Goal: Task Accomplishment & Management: Manage account settings

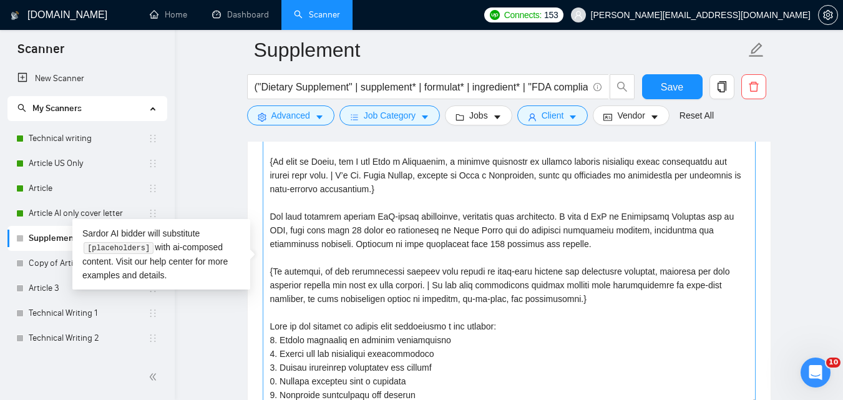
scroll to position [220, 0]
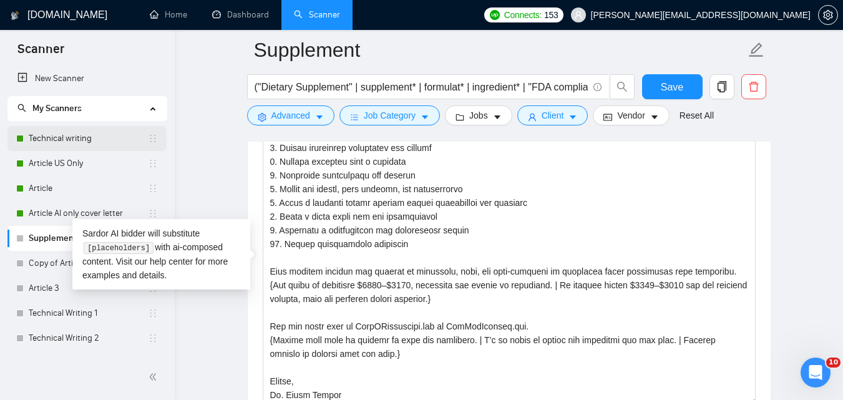
click at [80, 137] on link "Technical writing" at bounding box center [88, 138] width 119 height 25
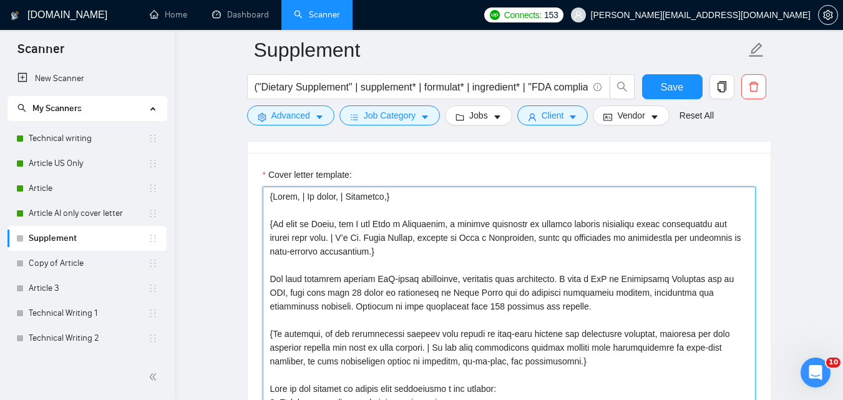
scroll to position [1302, 0]
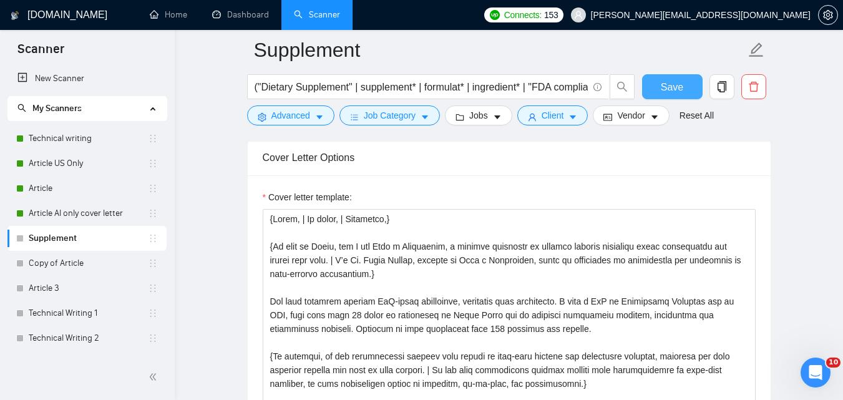
click at [673, 94] on span "Save" at bounding box center [672, 87] width 22 height 16
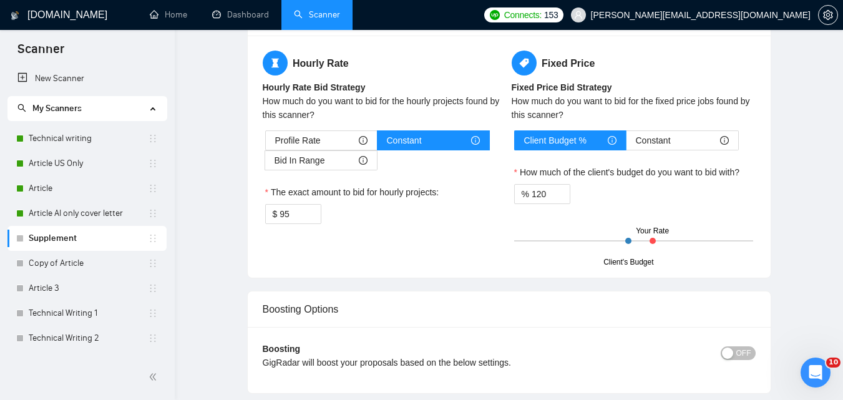
scroll to position [0, 0]
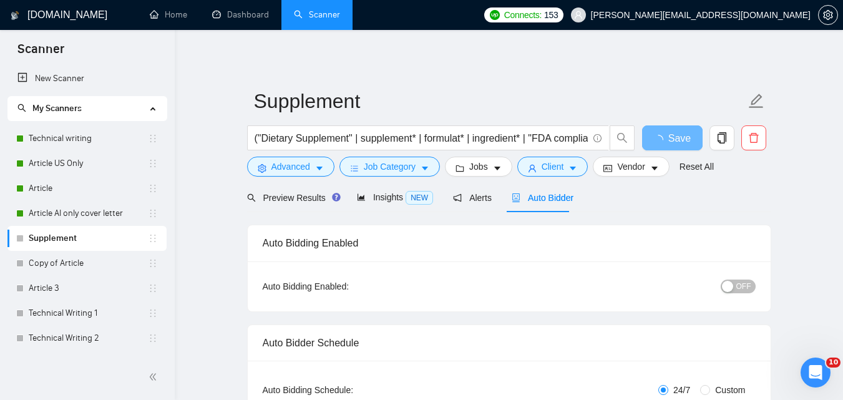
click at [736, 286] on button "OFF" at bounding box center [738, 287] width 35 height 14
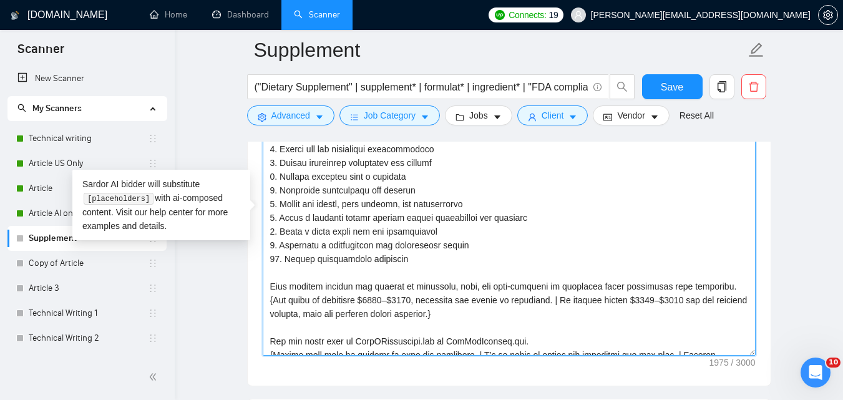
scroll to position [220, 0]
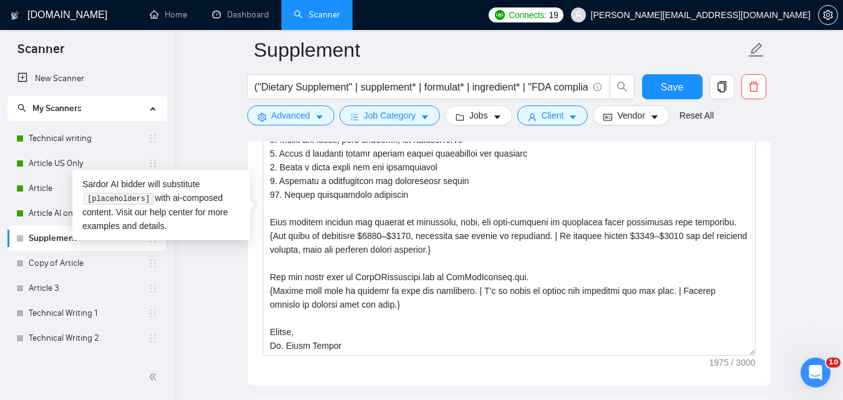
click at [808, 263] on main "Supplement ("Dietary Supplement" | supplement* | formulat* | ingredient* | "FDA…" at bounding box center [509, 260] width 628 height 3292
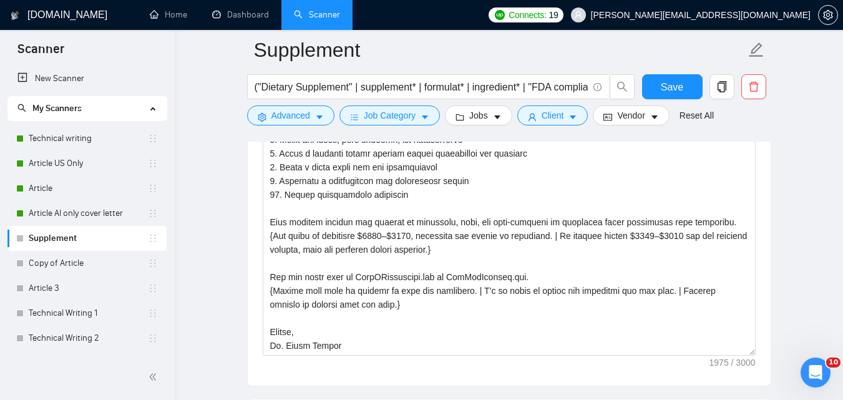
scroll to position [0, 0]
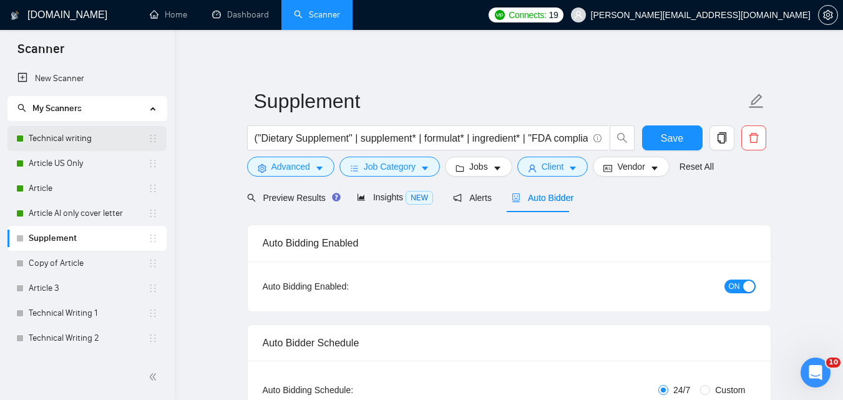
click at [57, 141] on link "Technical writing" at bounding box center [88, 138] width 119 height 25
click at [688, 142] on button "Save" at bounding box center [672, 137] width 61 height 25
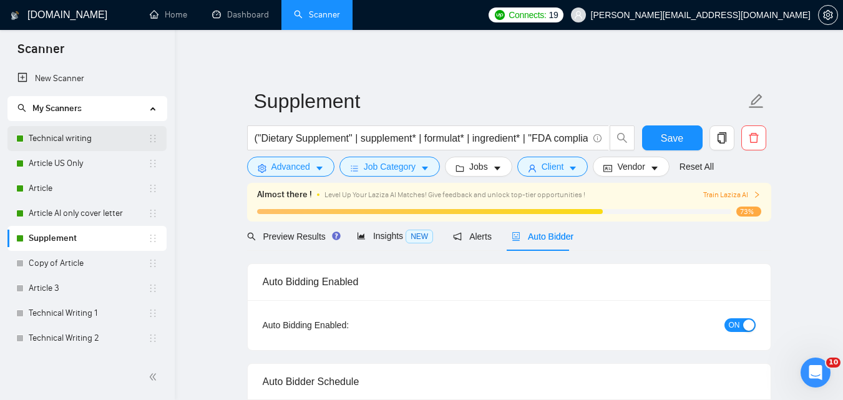
click at [53, 141] on link "Technical writing" at bounding box center [88, 138] width 119 height 25
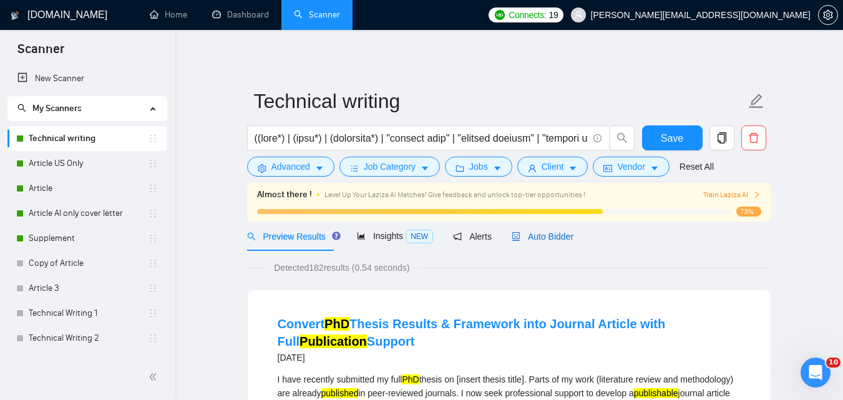
click at [541, 233] on span "Auto Bidder" at bounding box center [543, 237] width 62 height 10
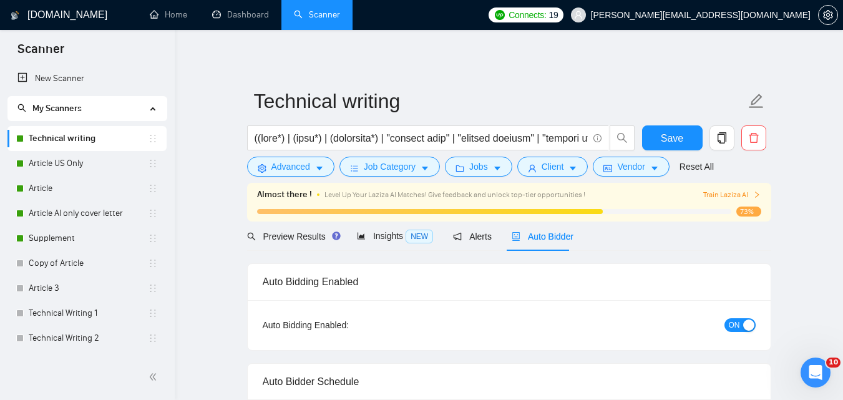
checkbox input "true"
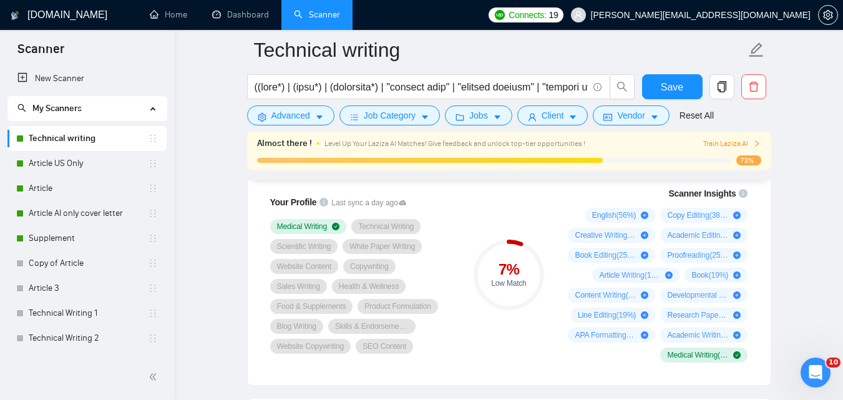
scroll to position [864, 0]
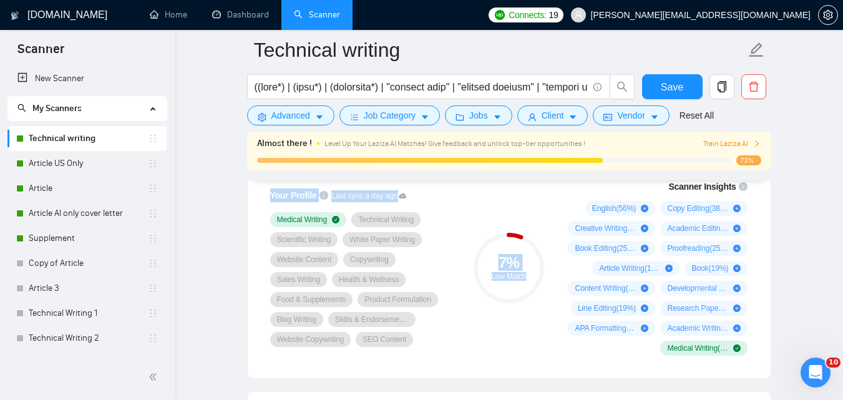
drag, startPoint x: 263, startPoint y: 193, endPoint x: 540, endPoint y: 334, distance: 310.4
click at [540, 333] on div "Your Profile Last sync a day ago Medical Writing Technical Writing Scientific W…" at bounding box center [509, 267] width 503 height 191
click at [540, 331] on div "7 % Low Match" at bounding box center [509, 267] width 84 height 191
drag, startPoint x: 421, startPoint y: 341, endPoint x: 305, endPoint y: 244, distance: 151.5
click at [311, 250] on div "Medical Writing Technical Writing Scientific Writing White Paper Writing Websit…" at bounding box center [362, 279] width 185 height 135
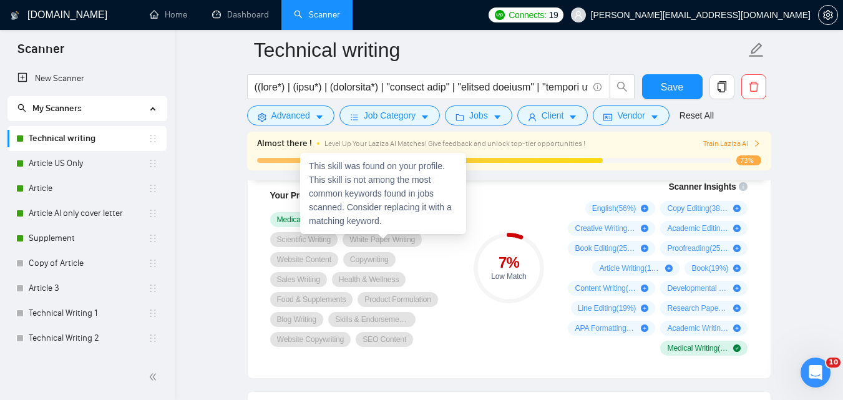
drag, startPoint x: 263, startPoint y: 217, endPoint x: 408, endPoint y: 241, distance: 147.3
click at [408, 241] on div "Your Profile Last sync a day ago Medical Writing Technical Writing Scientific W…" at bounding box center [363, 268] width 200 height 174
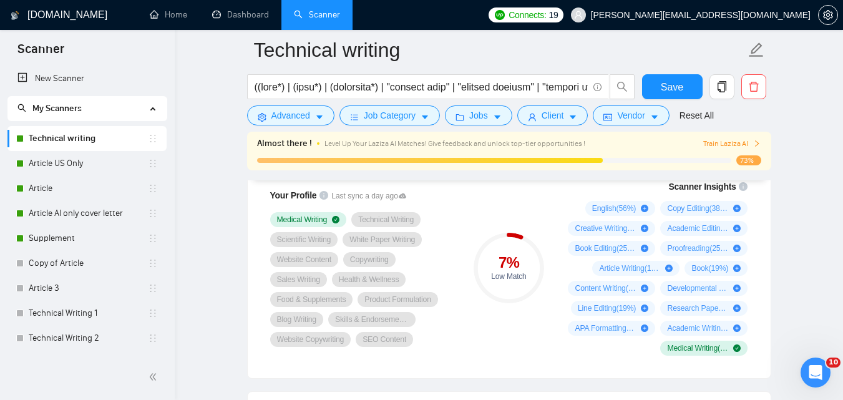
click at [479, 266] on div "7 %" at bounding box center [509, 262] width 71 height 15
drag, startPoint x: 274, startPoint y: 214, endPoint x: 422, endPoint y: 285, distance: 164.1
click at [422, 285] on div "Medical Writing Technical Writing Scientific Writing White Paper Writing Websit…" at bounding box center [362, 279] width 185 height 135
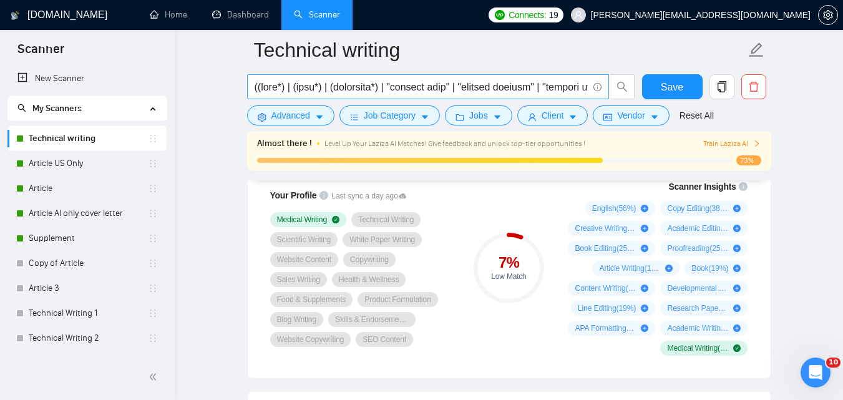
click at [510, 93] on input "text" at bounding box center [421, 87] width 333 height 16
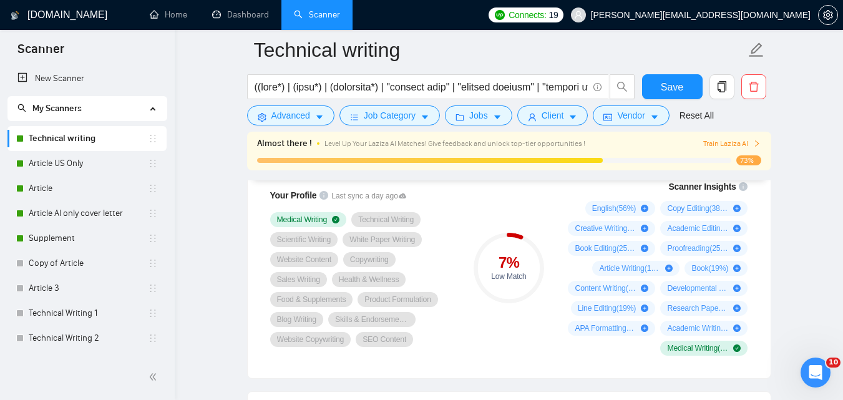
drag, startPoint x: 413, startPoint y: 344, endPoint x: 278, endPoint y: 269, distance: 154.8
click at [278, 269] on div "Medical Writing Technical Writing Scientific Writing White Paper Writing Websit…" at bounding box center [362, 279] width 185 height 135
drag, startPoint x: 271, startPoint y: 193, endPoint x: 429, endPoint y: 357, distance: 227.8
click at [419, 365] on div "Your Profile Last sync a day ago Medical Writing Technical Writing Scientific W…" at bounding box center [509, 271] width 523 height 213
click at [442, 350] on div "Your Profile Last sync a day ago Medical Writing Technical Writing Scientific W…" at bounding box center [363, 268] width 200 height 174
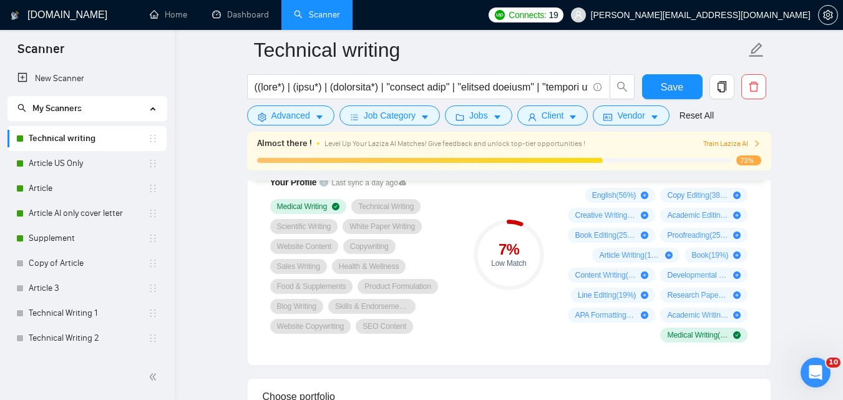
scroll to position [858, 0]
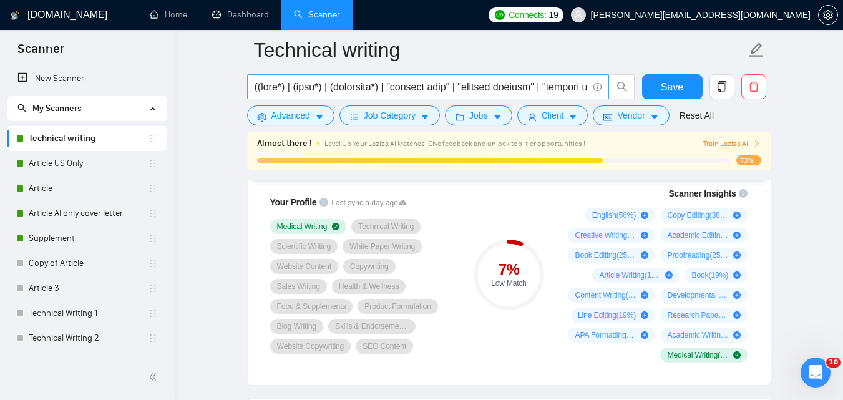
click at [444, 82] on input "text" at bounding box center [421, 87] width 333 height 16
paste input "| edit* | proofread* | copywrit* | "medical blog" | "medical content" | "medica…"
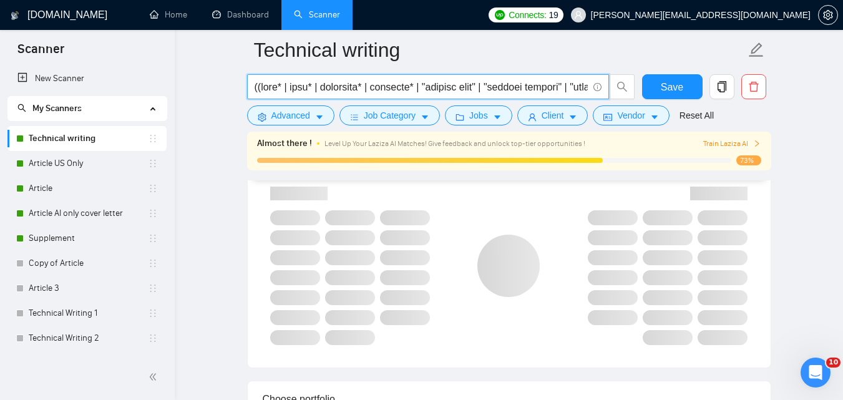
scroll to position [0, 6016]
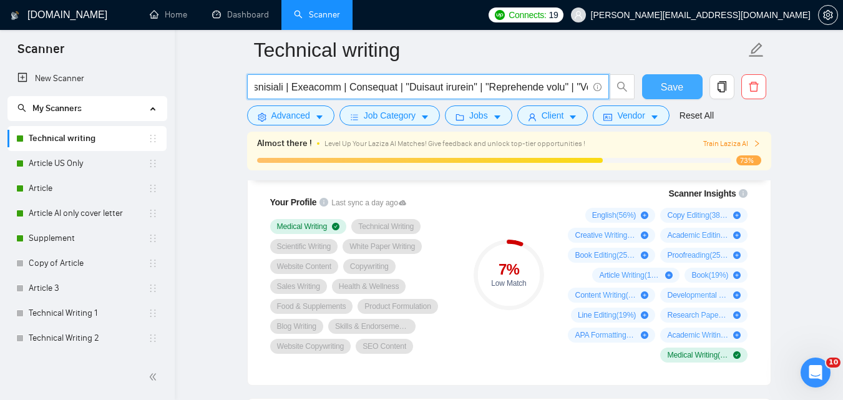
type input "((writ* | edit* | proofread* | copywrit* | "medical blog" | "medical content" |…"
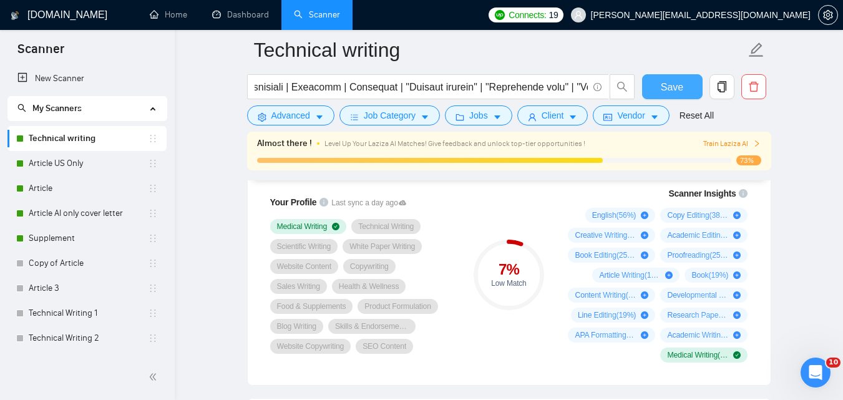
scroll to position [0, 0]
click at [675, 90] on span "Save" at bounding box center [672, 87] width 22 height 16
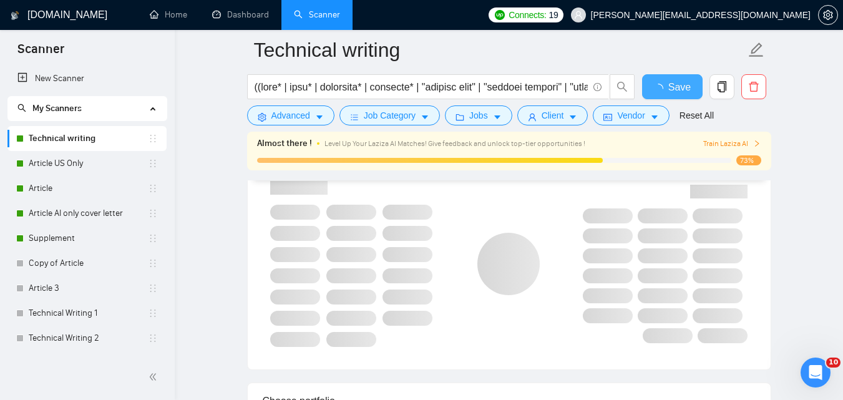
checkbox input "true"
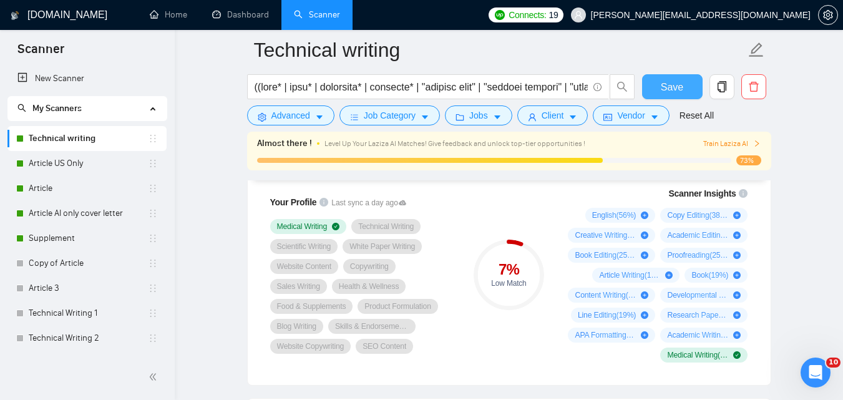
scroll to position [864, 0]
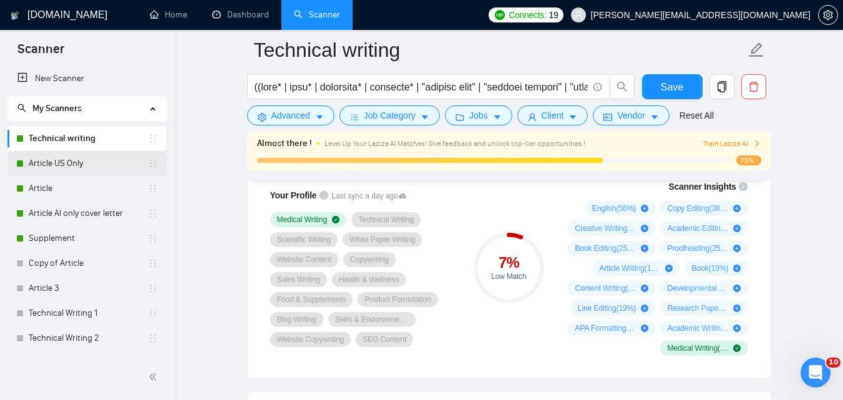
click at [75, 160] on link "Article US Only" at bounding box center [88, 163] width 119 height 25
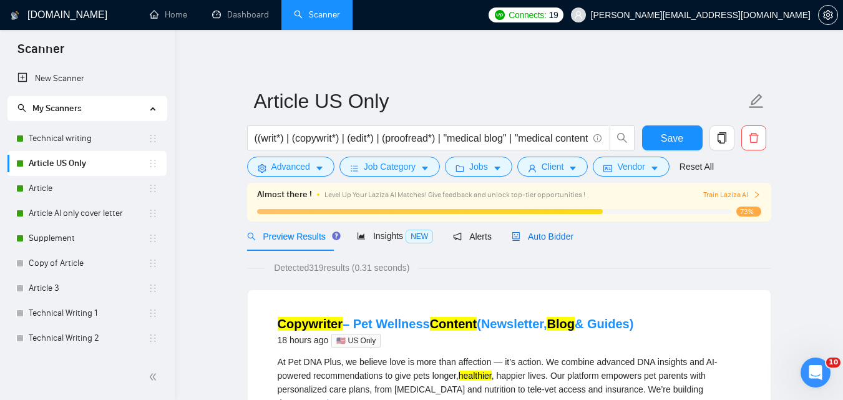
click at [542, 237] on span "Auto Bidder" at bounding box center [543, 237] width 62 height 10
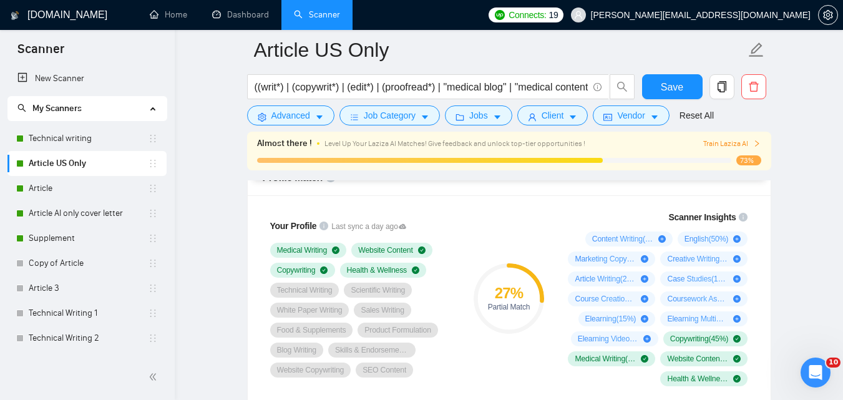
scroll to position [846, 0]
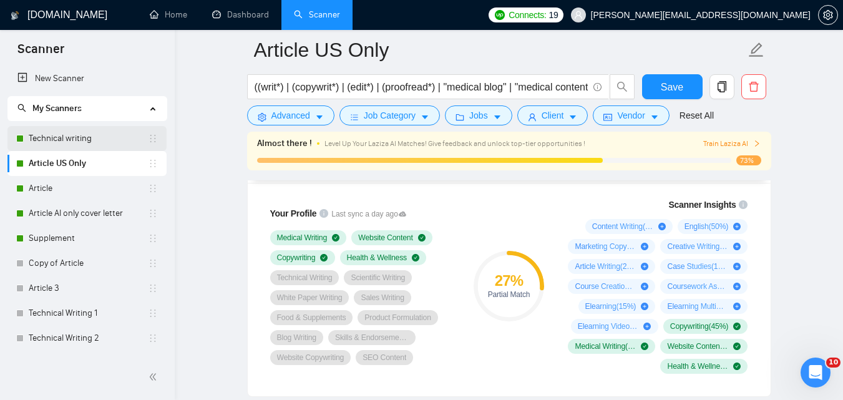
click at [86, 139] on link "Technical writing" at bounding box center [88, 138] width 119 height 25
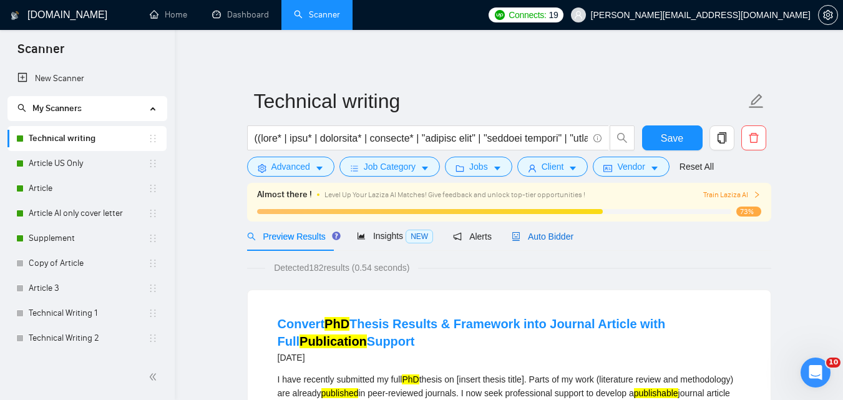
click at [514, 238] on icon "robot" at bounding box center [515, 236] width 7 height 9
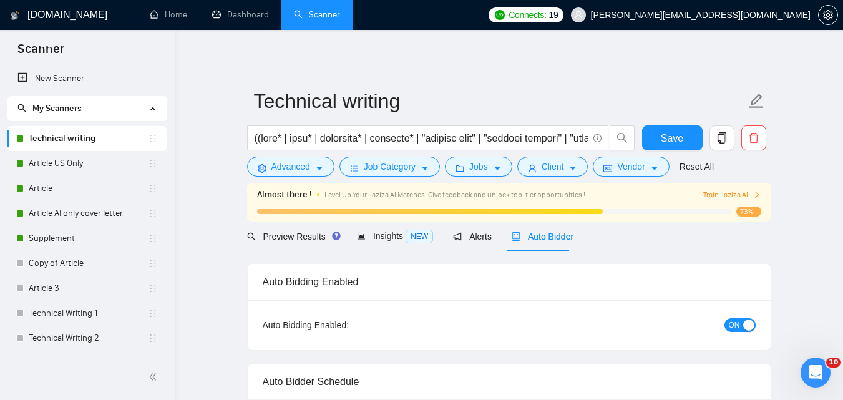
checkbox input "true"
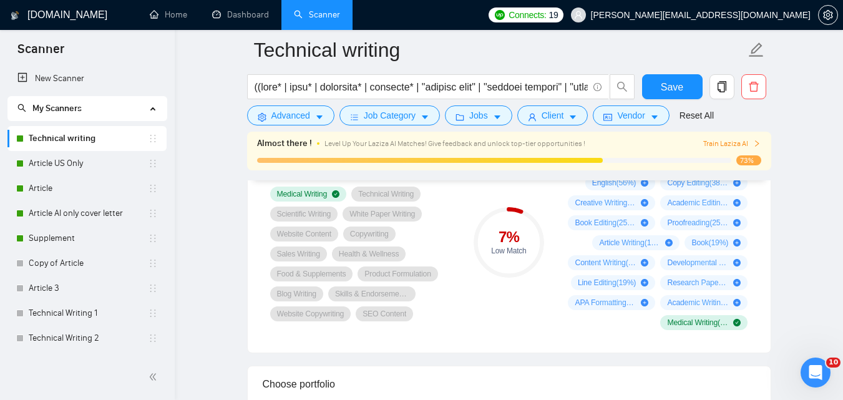
scroll to position [857, 0]
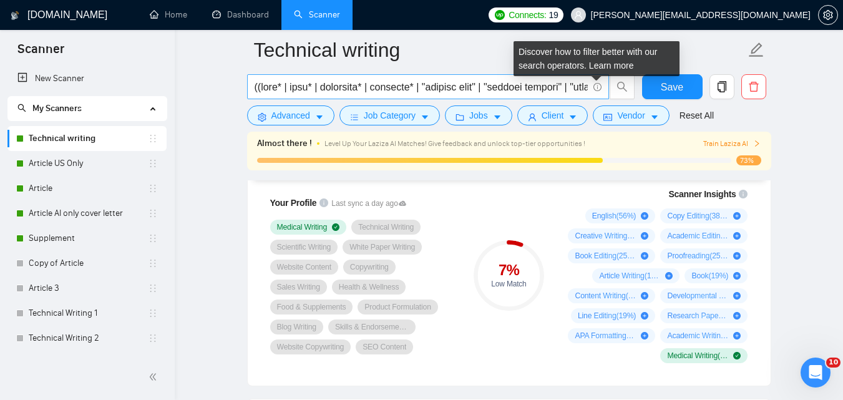
click at [600, 87] on icon "info-circle" at bounding box center [598, 87] width 8 height 8
click at [597, 88] on icon "info-circle" at bounding box center [598, 87] width 8 height 8
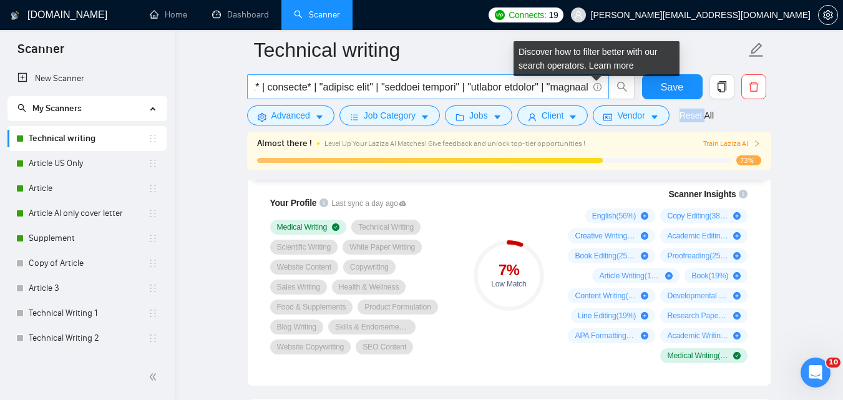
click at [597, 88] on icon "info-circle" at bounding box center [598, 87] width 8 height 8
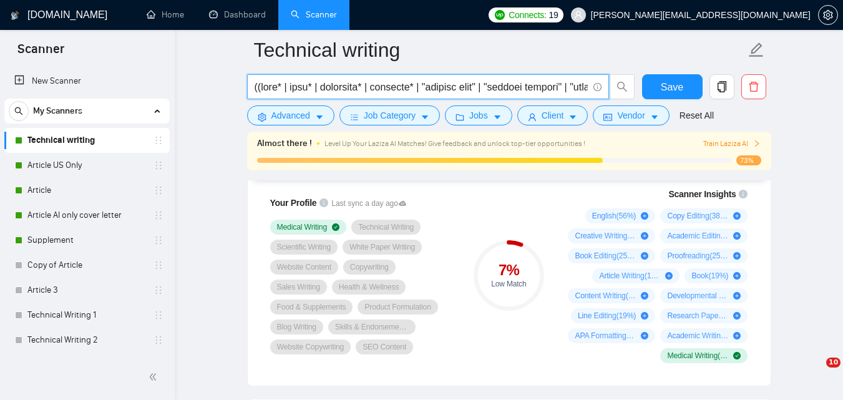
scroll to position [857, 0]
click at [545, 91] on input "text" at bounding box center [421, 87] width 333 height 16
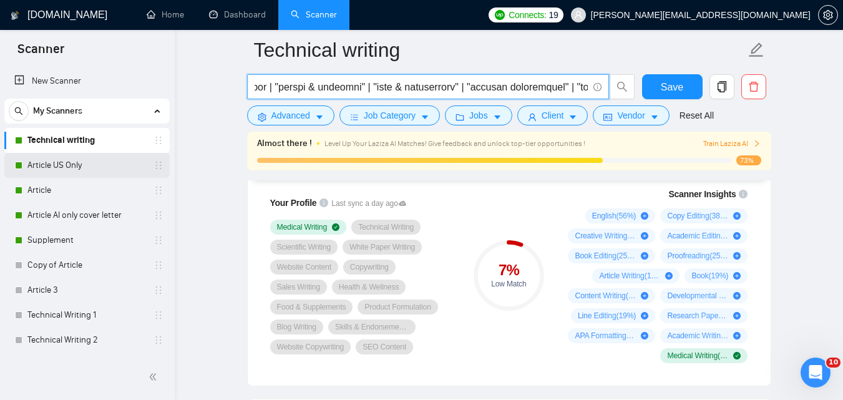
click at [69, 163] on link "Article US Only" at bounding box center [86, 165] width 119 height 25
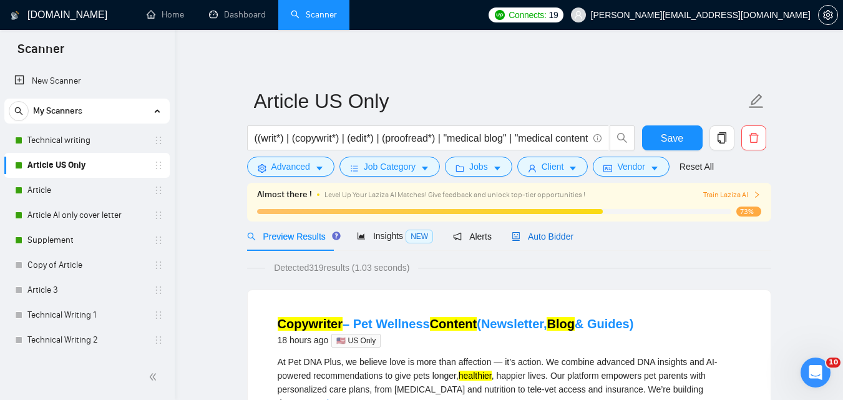
click at [535, 243] on div "Auto Bidder" at bounding box center [543, 237] width 62 height 14
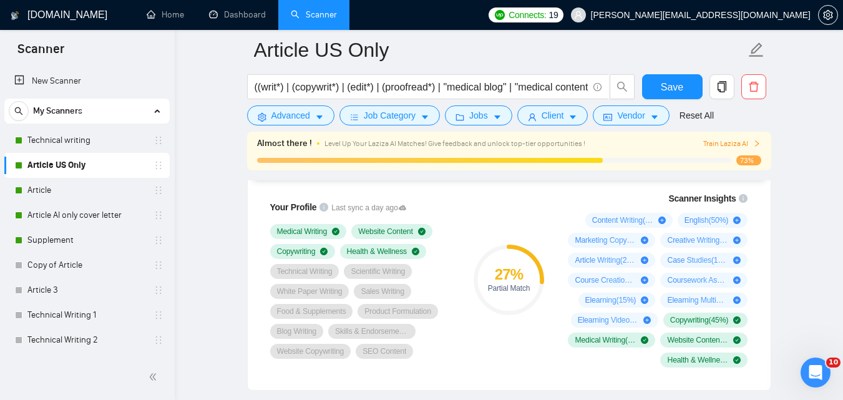
scroll to position [859, 0]
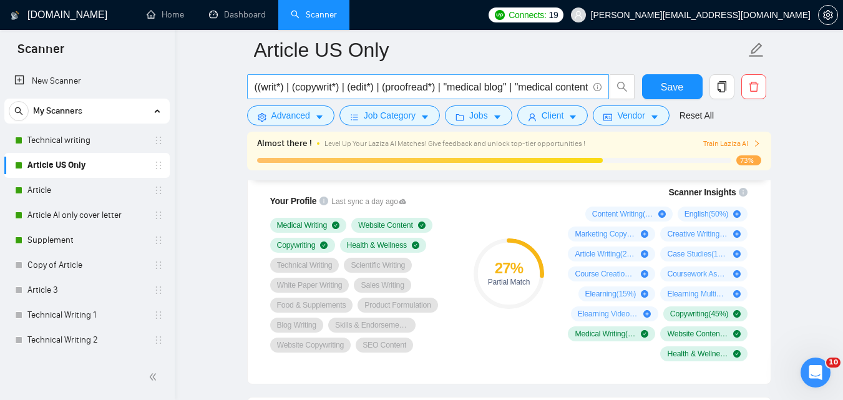
click at [533, 90] on input "((writ*) | (copywrit*) | (edit*) | (proofread*) | "medical blog" | "medical con…" at bounding box center [421, 87] width 333 height 16
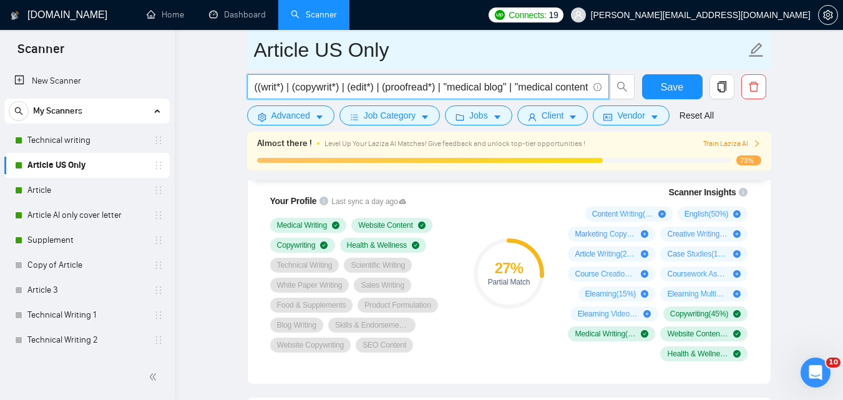
paste input "technical writing" | "scientific writing" | "white paper writing" | "website co…"
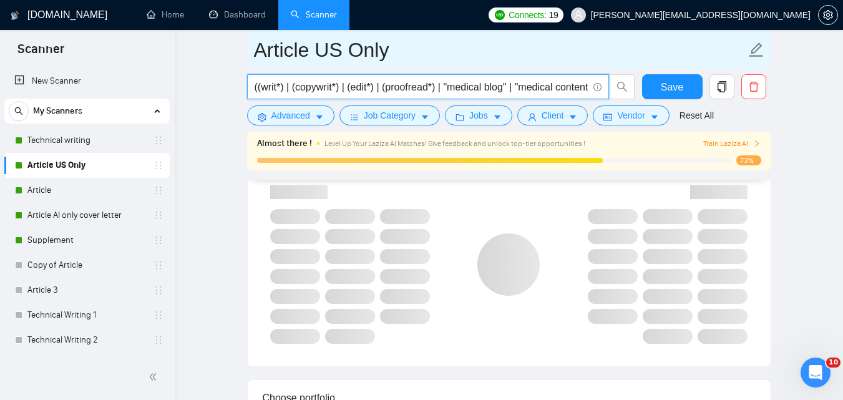
scroll to position [0, 3141]
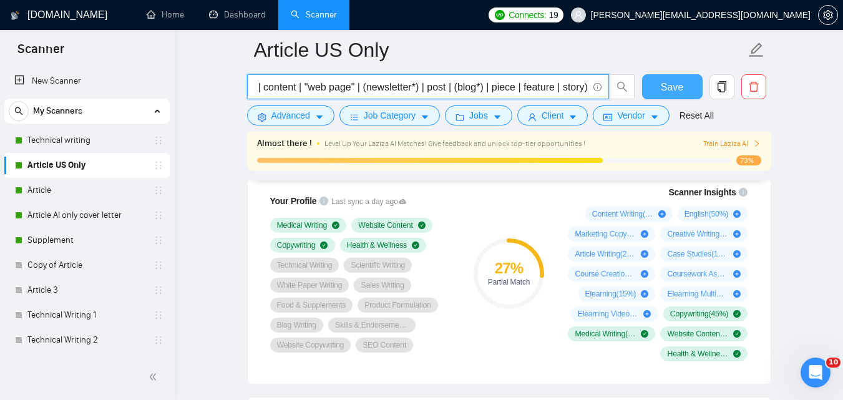
type input "((writ*) | (copywrit*) | (edit*) | (proofread*) | "medical blog" | "medical con…"
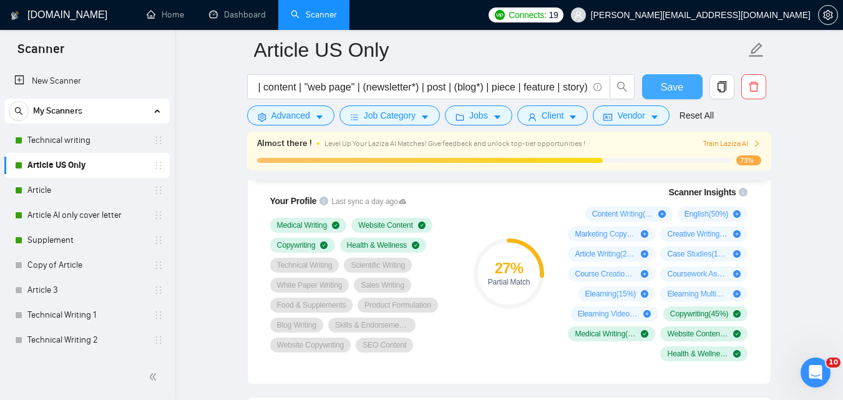
scroll to position [0, 0]
click at [665, 87] on span "Save" at bounding box center [672, 87] width 22 height 16
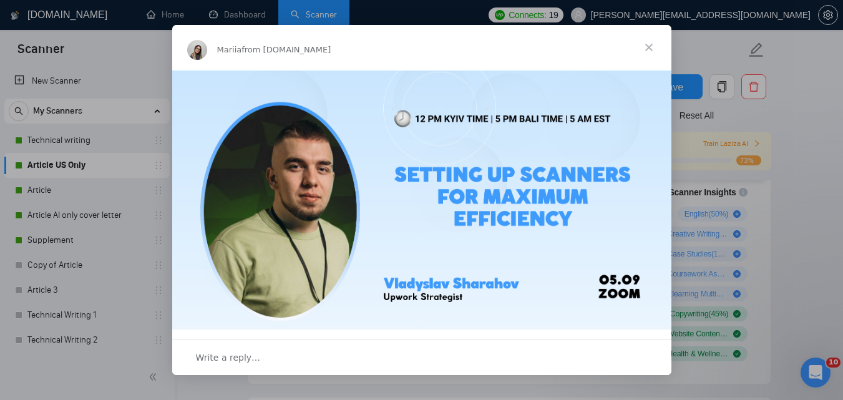
click at [650, 49] on span "Close" at bounding box center [649, 47] width 45 height 45
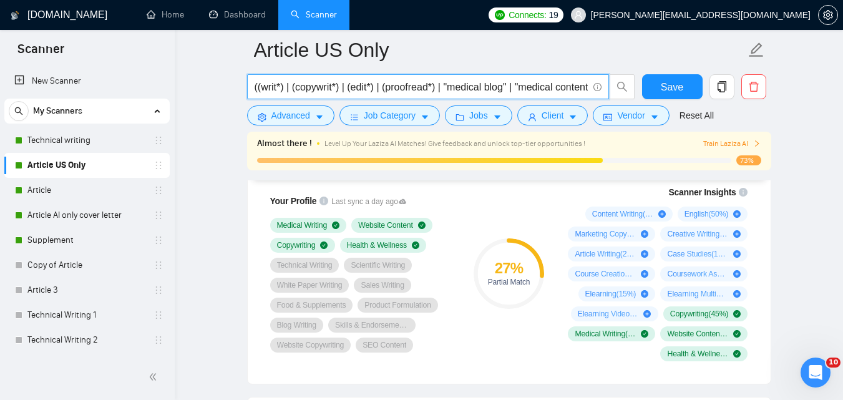
click at [569, 92] on input "((writ*) | (copywrit*) | (edit*) | (proofread*) | "medical blog" | "medical con…" at bounding box center [421, 87] width 333 height 16
click at [96, 182] on link "Article" at bounding box center [86, 190] width 119 height 25
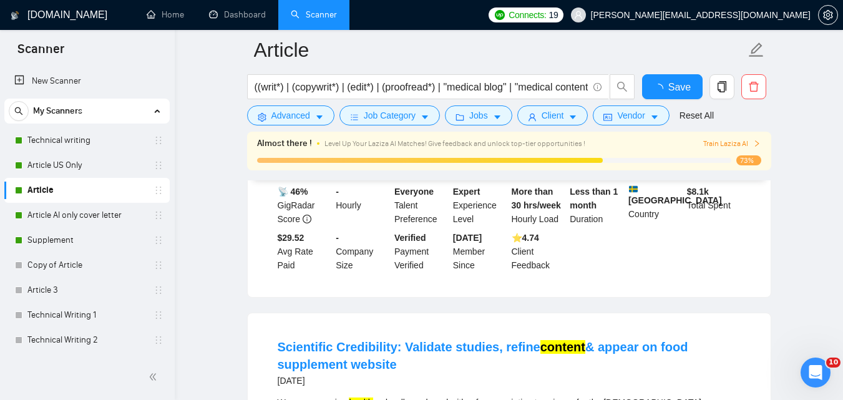
scroll to position [859, 0]
